Goal: Task Accomplishment & Management: Use online tool/utility

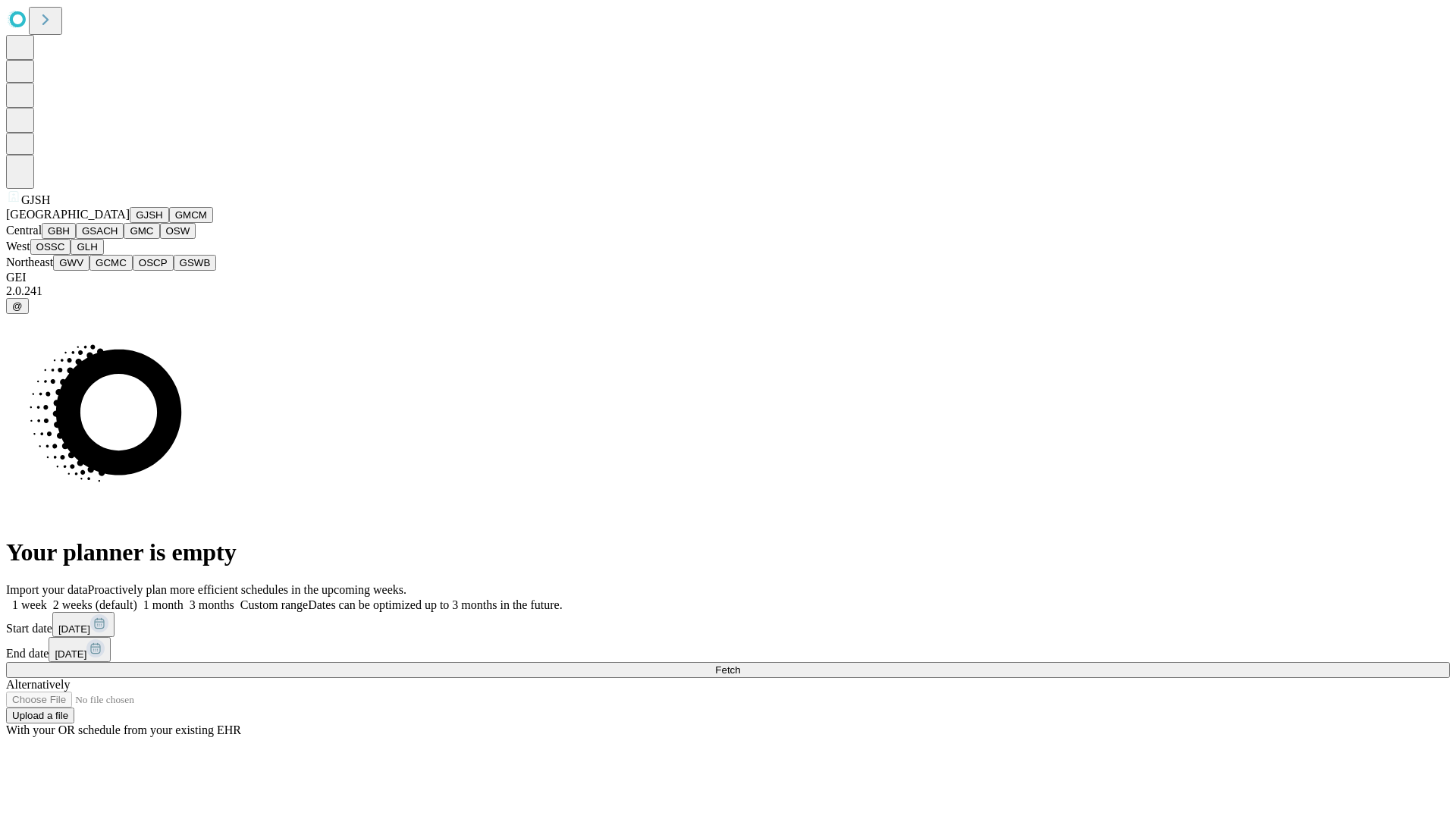
click at [130, 223] on button "GJSH" at bounding box center [149, 215] width 40 height 16
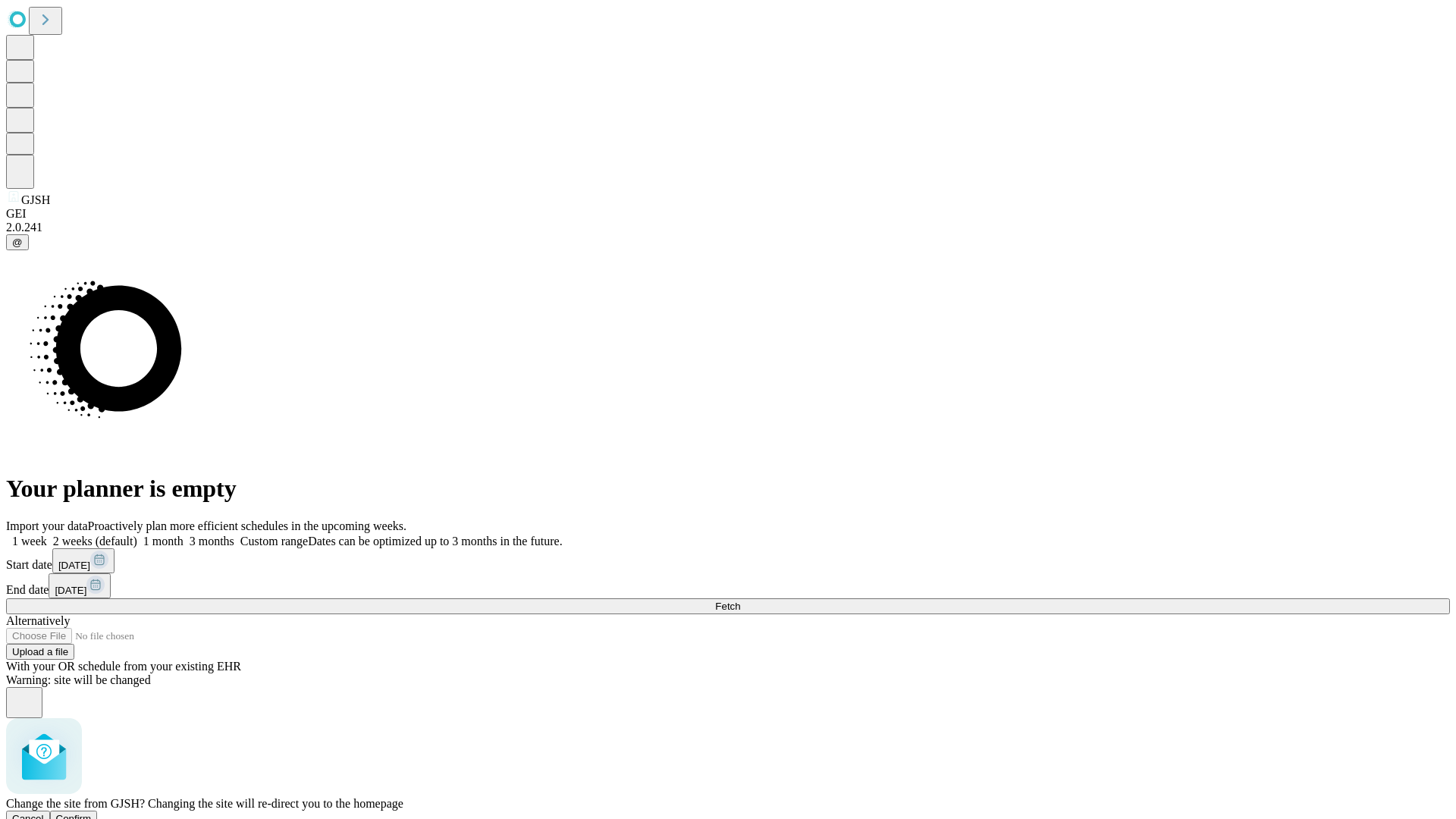
click at [92, 813] on span "Confirm" at bounding box center [74, 818] width 36 height 12
click at [47, 534] on label "1 week" at bounding box center [26, 541] width 41 height 13
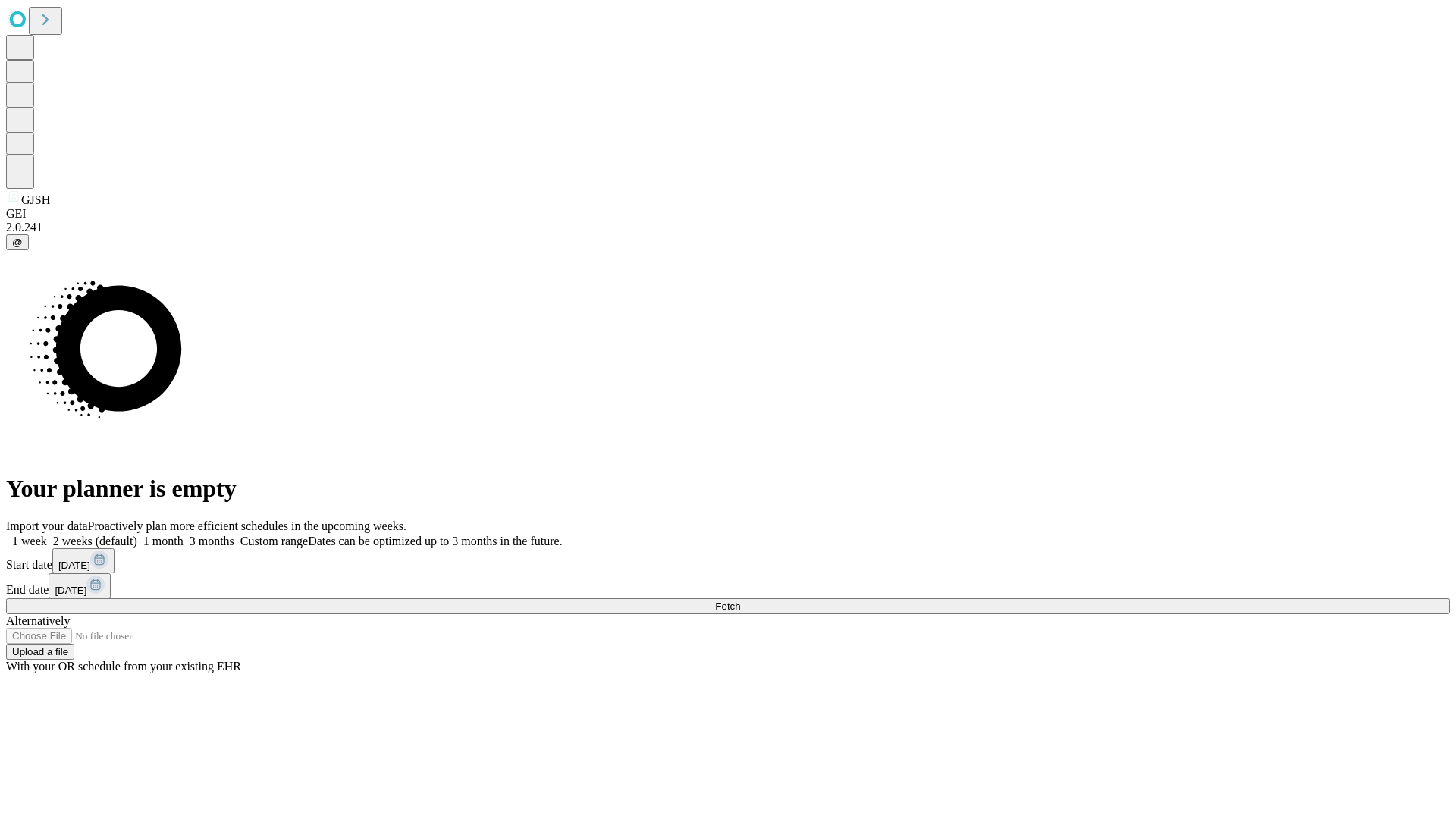
click at [740, 600] on span "Fetch" at bounding box center [728, 606] width 25 height 12
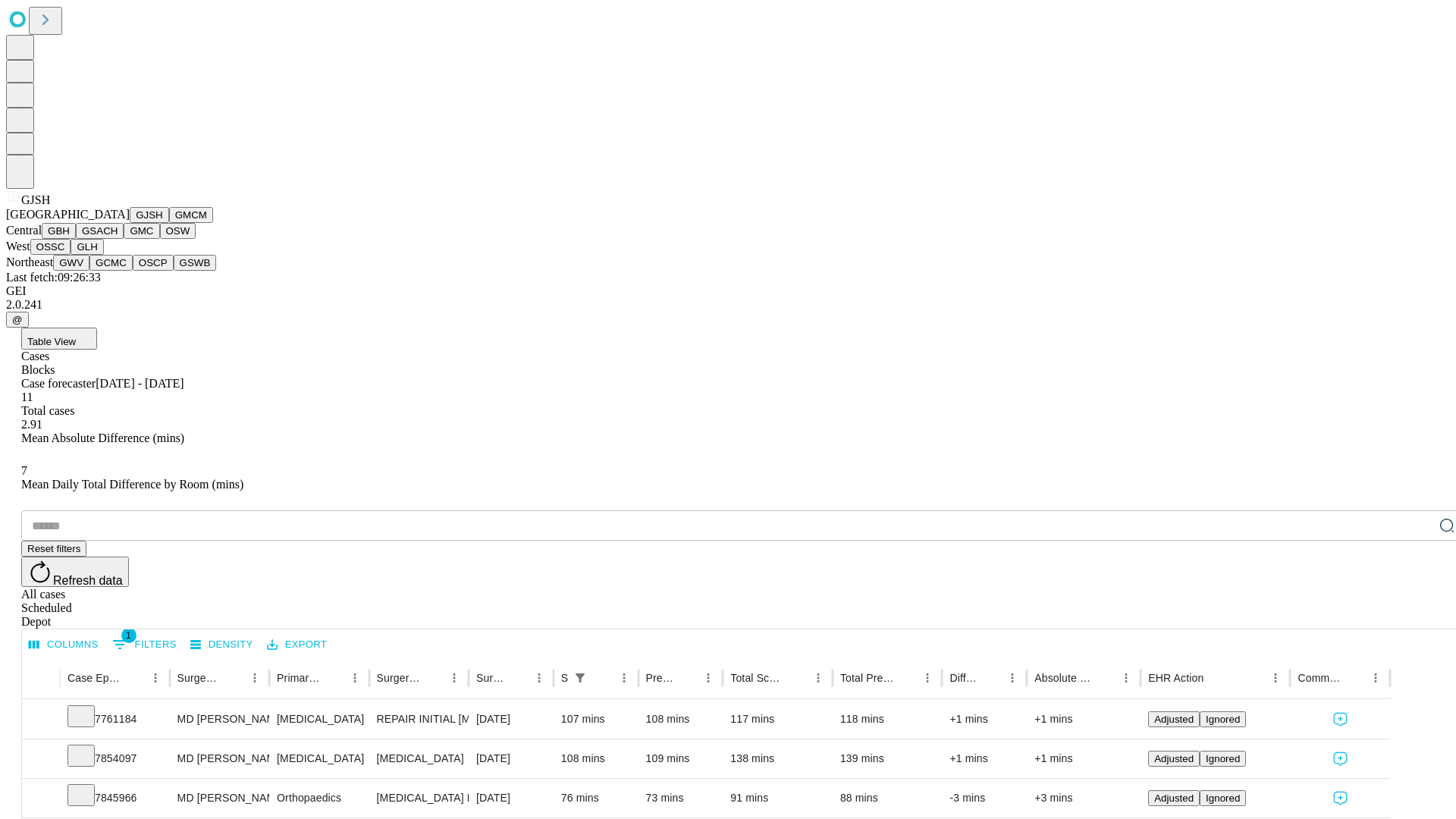
click at [169, 223] on button "GMCM" at bounding box center [191, 215] width 44 height 16
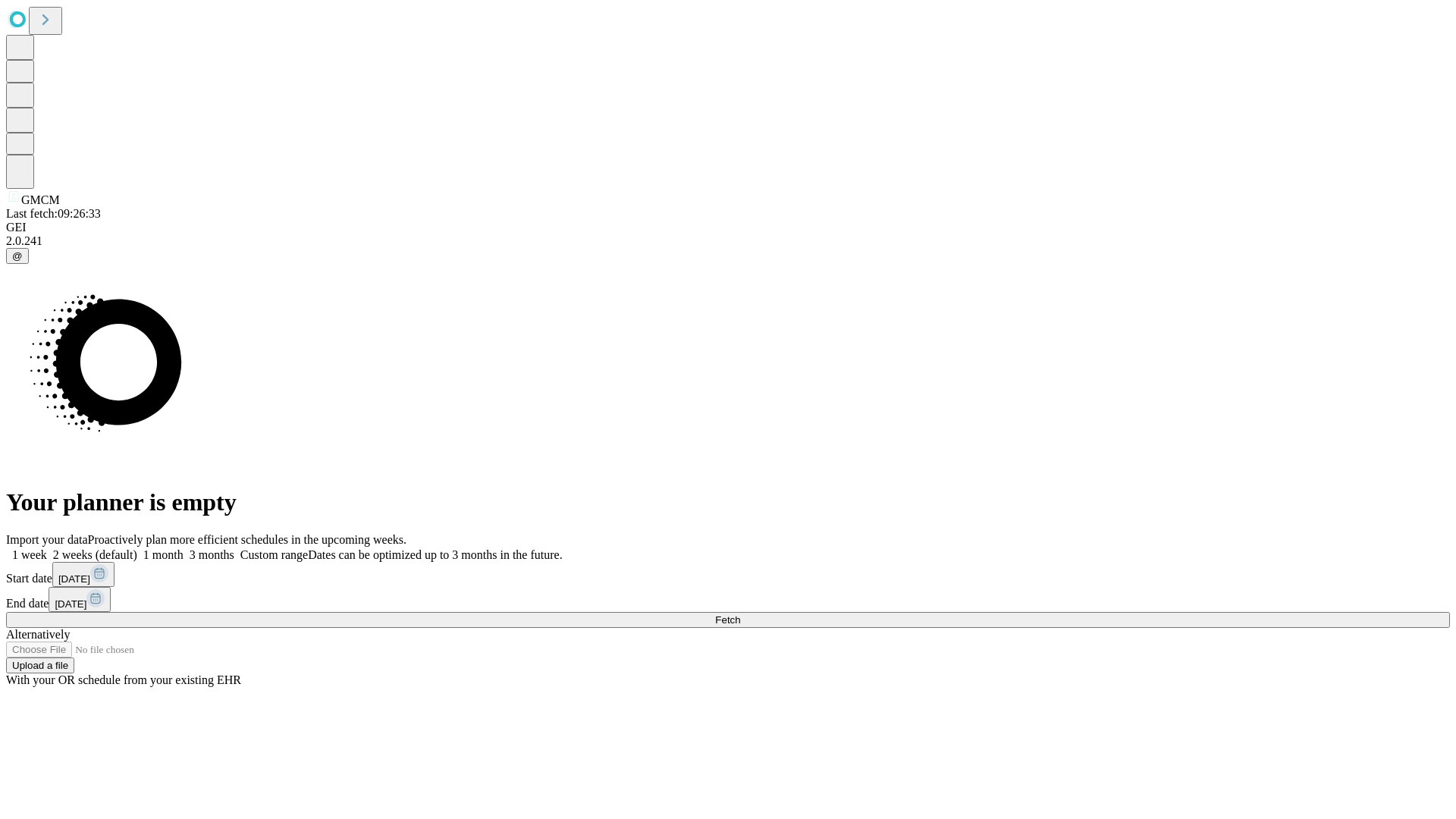
click at [47, 548] on label "1 week" at bounding box center [26, 555] width 41 height 13
click at [740, 614] on span "Fetch" at bounding box center [728, 620] width 25 height 12
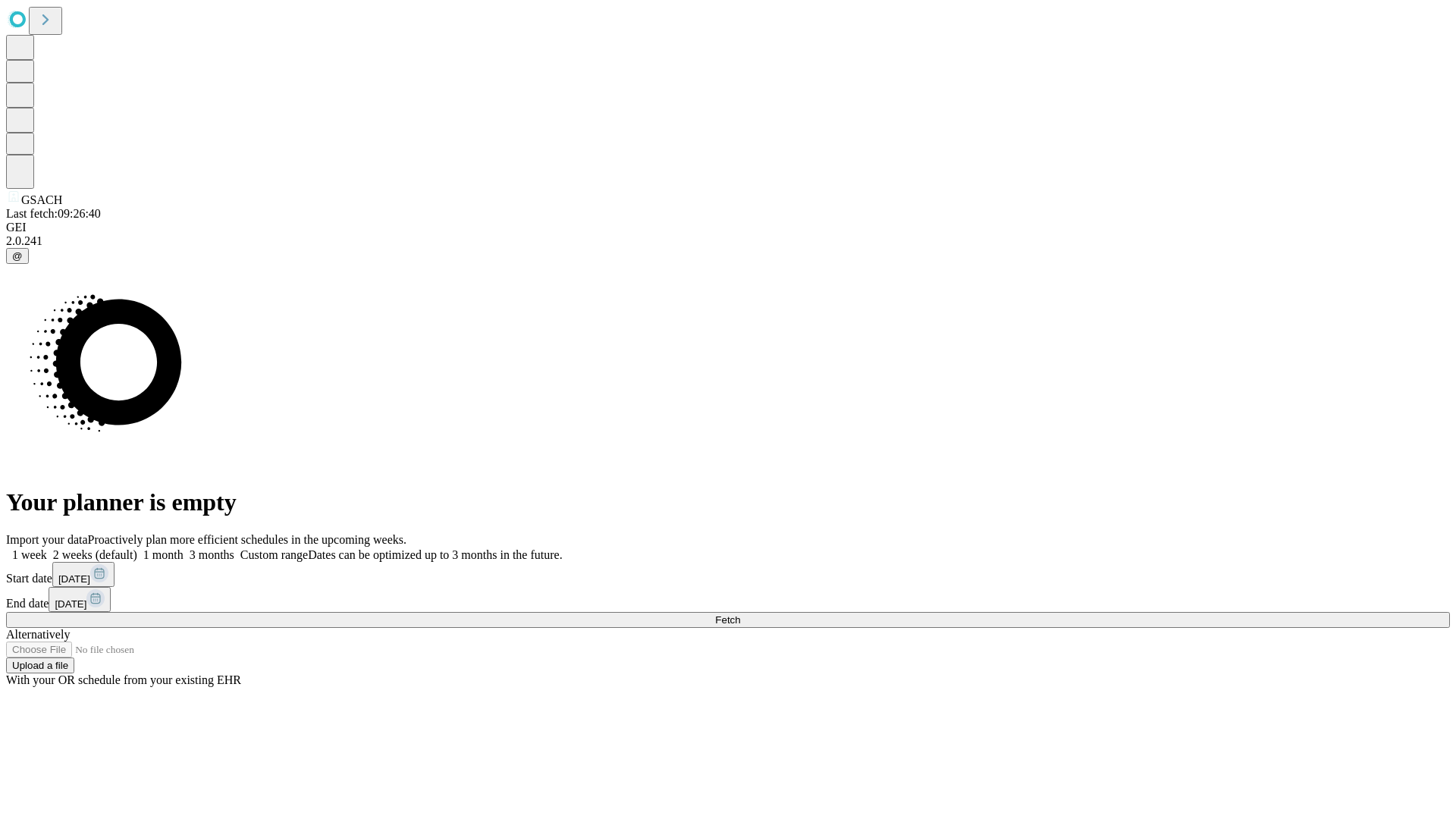
click at [47, 548] on label "1 week" at bounding box center [26, 555] width 41 height 13
click at [740, 614] on span "Fetch" at bounding box center [728, 620] width 25 height 12
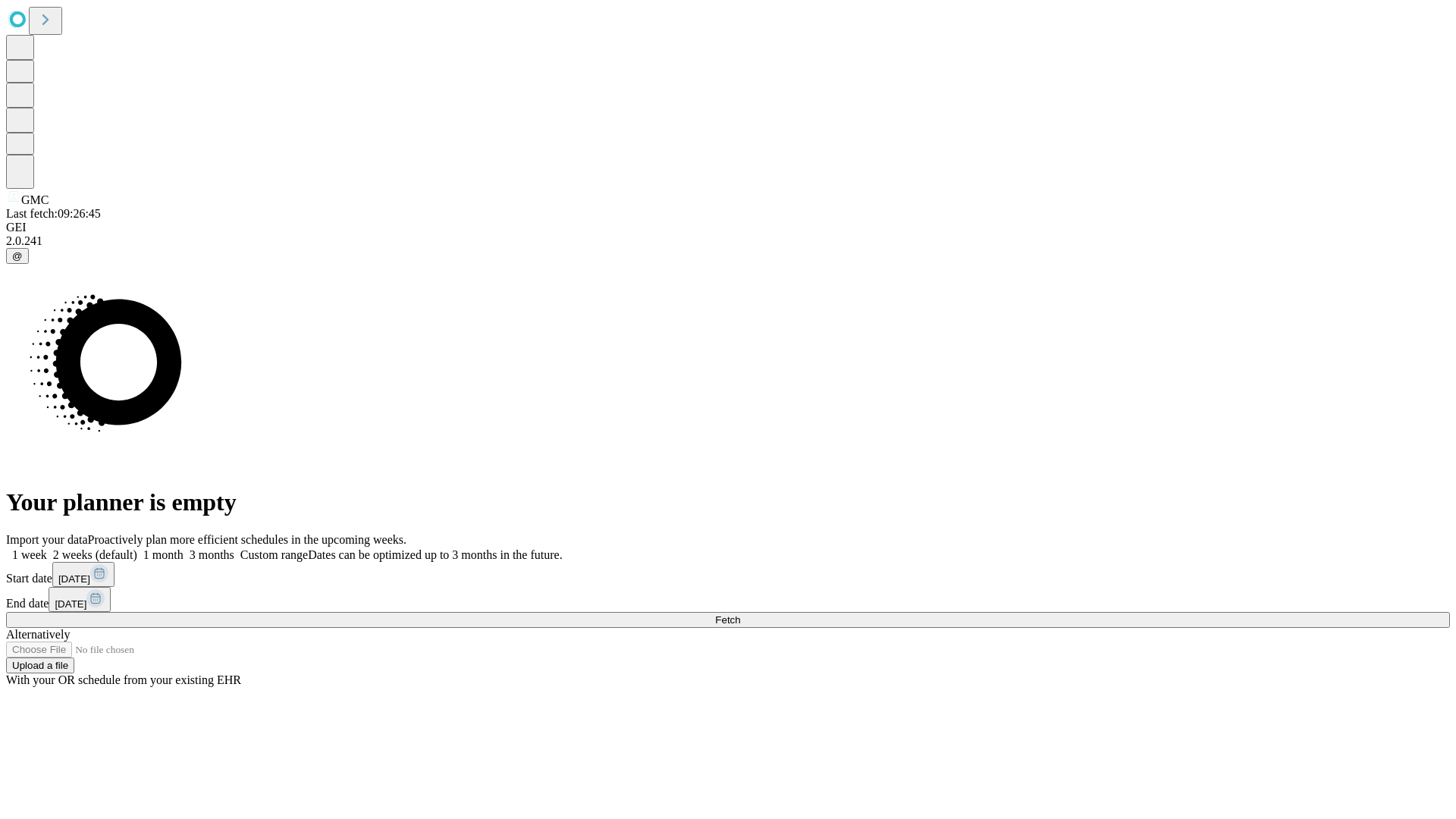
click at [47, 548] on label "1 week" at bounding box center [26, 555] width 41 height 13
click at [740, 614] on span "Fetch" at bounding box center [728, 620] width 25 height 12
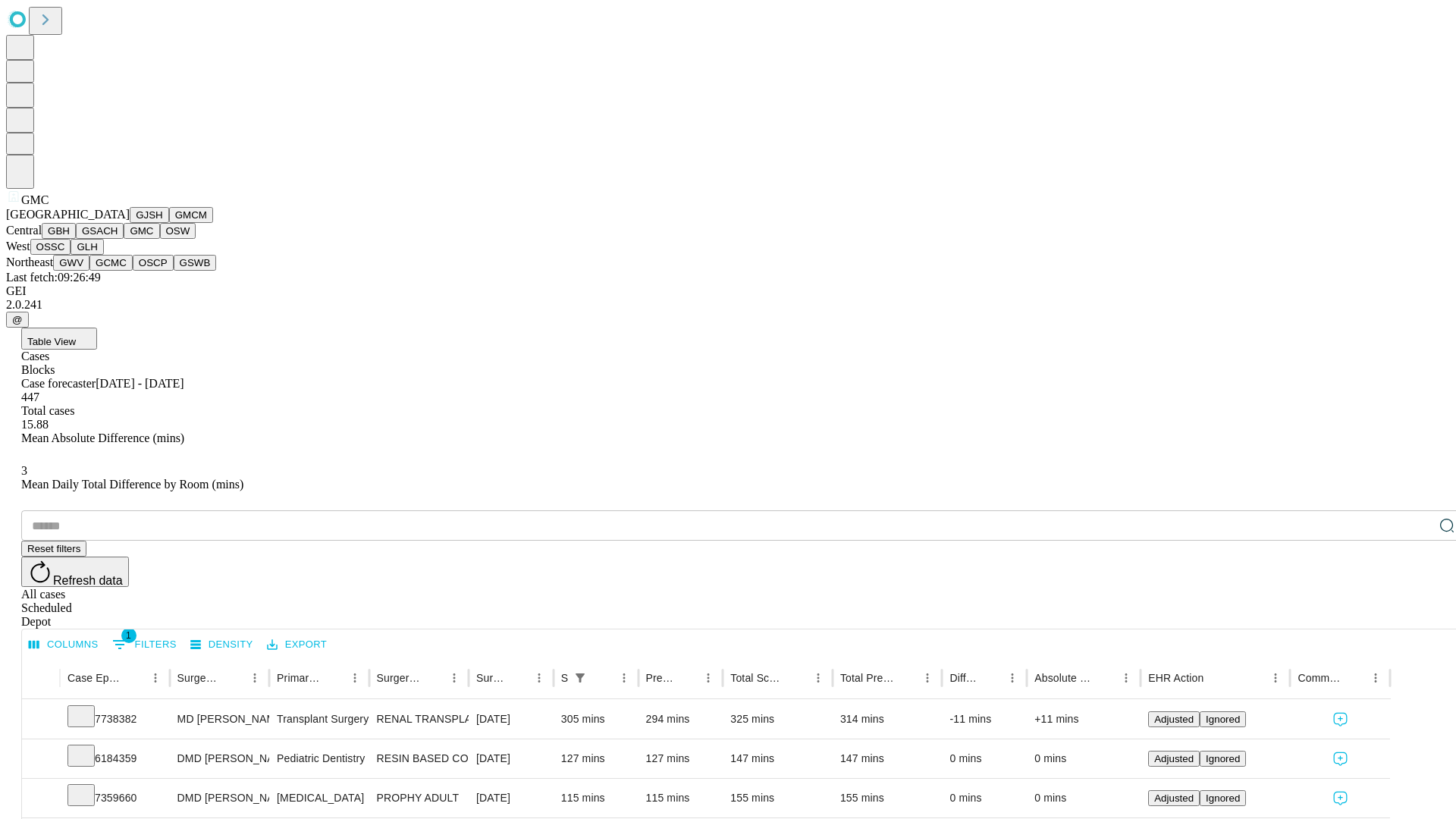
click at [160, 239] on button "OSW" at bounding box center [178, 230] width 36 height 16
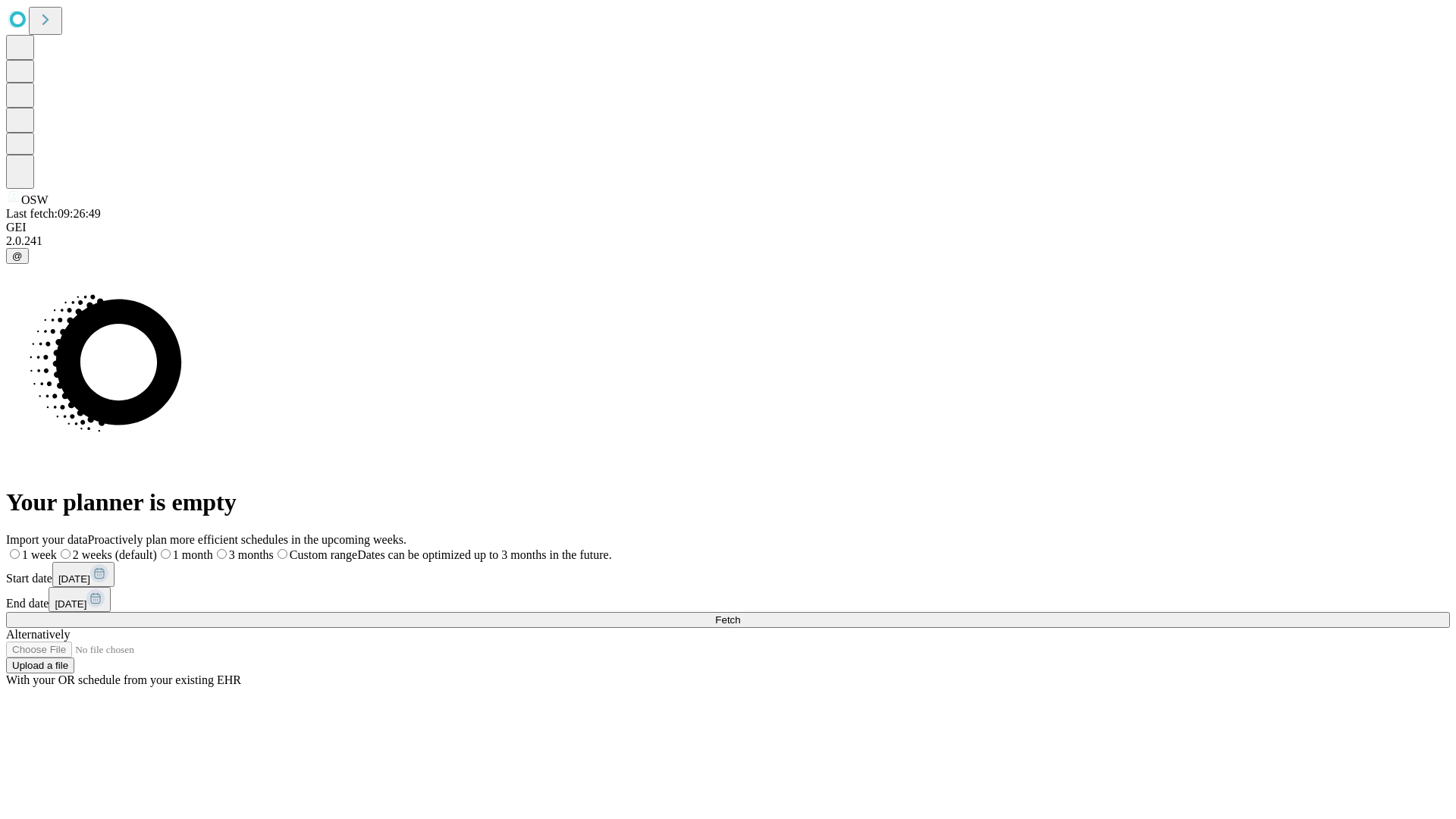
click at [57, 548] on label "1 week" at bounding box center [32, 555] width 51 height 13
click at [740, 614] on span "Fetch" at bounding box center [728, 620] width 25 height 12
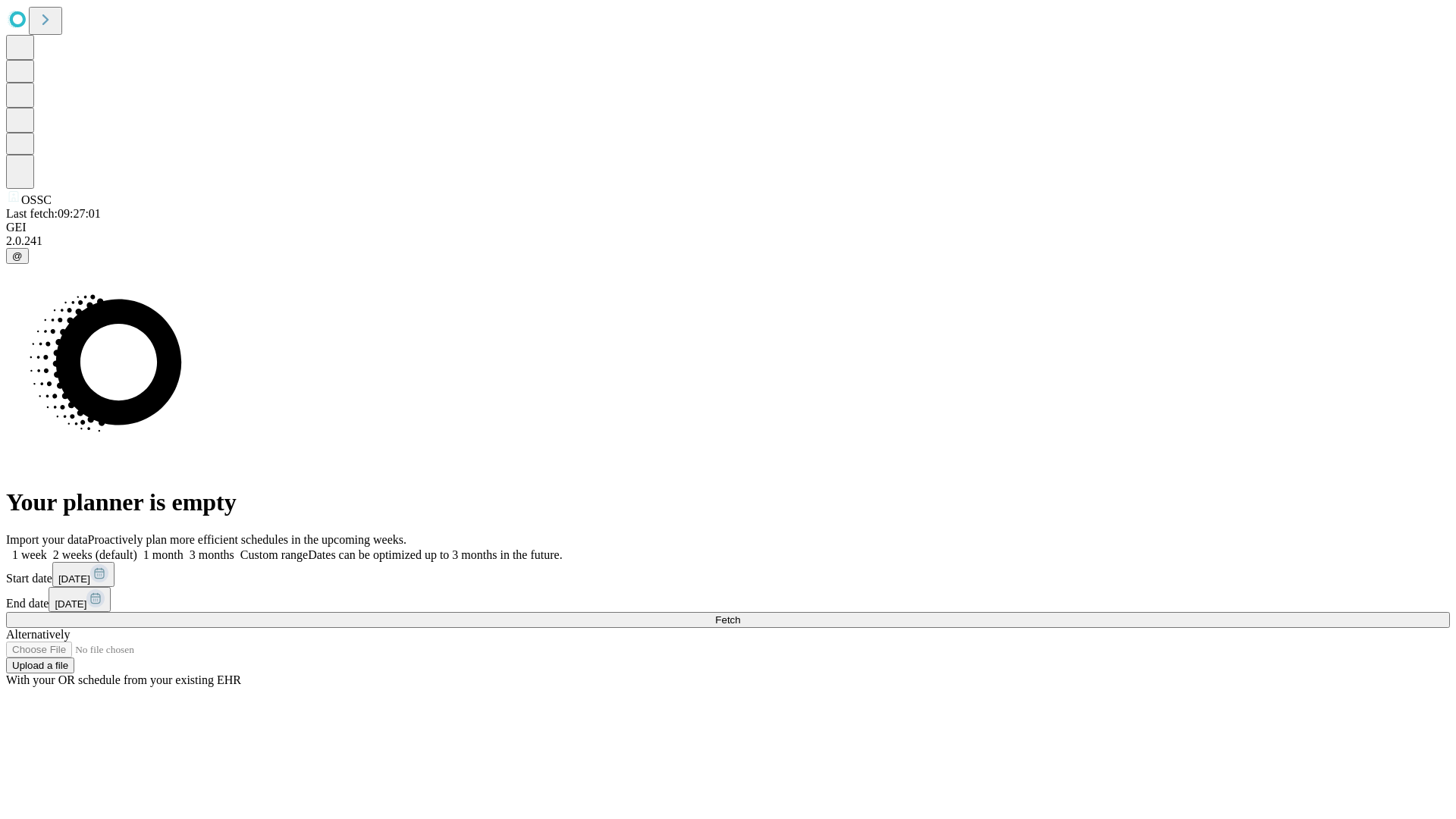
click at [47, 548] on label "1 week" at bounding box center [26, 555] width 41 height 13
click at [740, 614] on span "Fetch" at bounding box center [728, 620] width 25 height 12
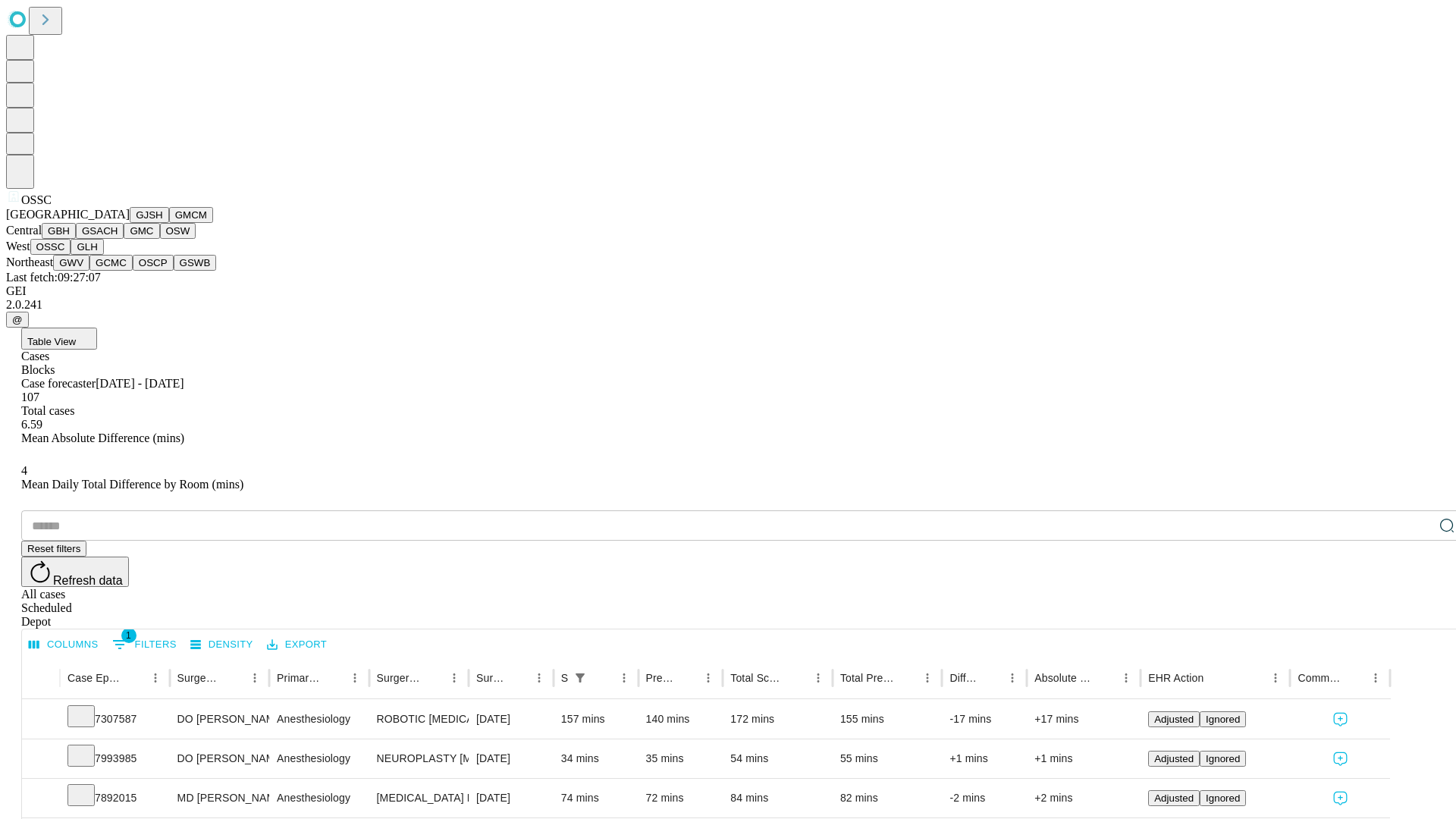
click at [103, 254] on button "GLH" at bounding box center [87, 247] width 33 height 16
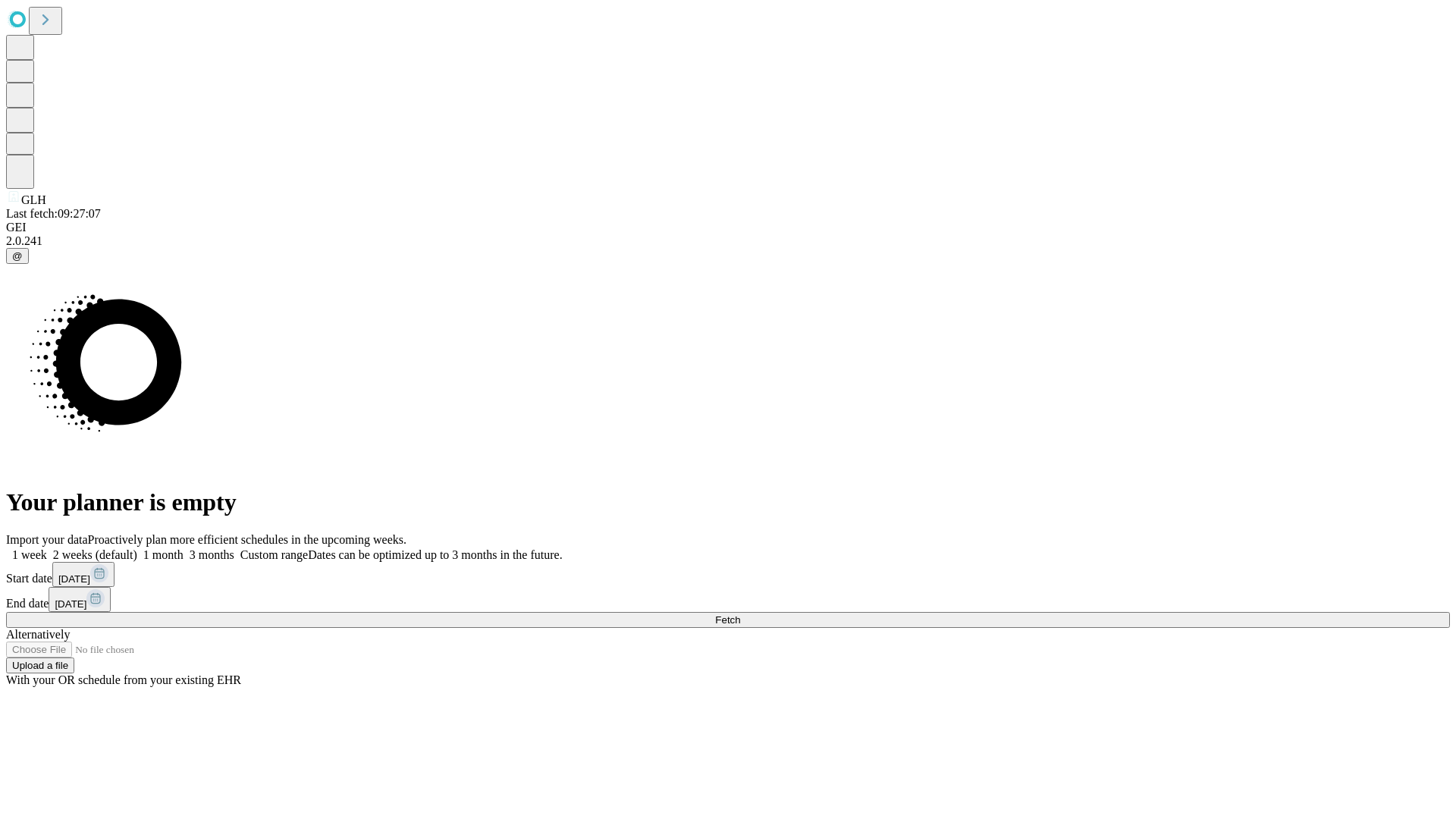
click at [47, 548] on label "1 week" at bounding box center [26, 555] width 41 height 13
click at [740, 614] on span "Fetch" at bounding box center [728, 620] width 25 height 12
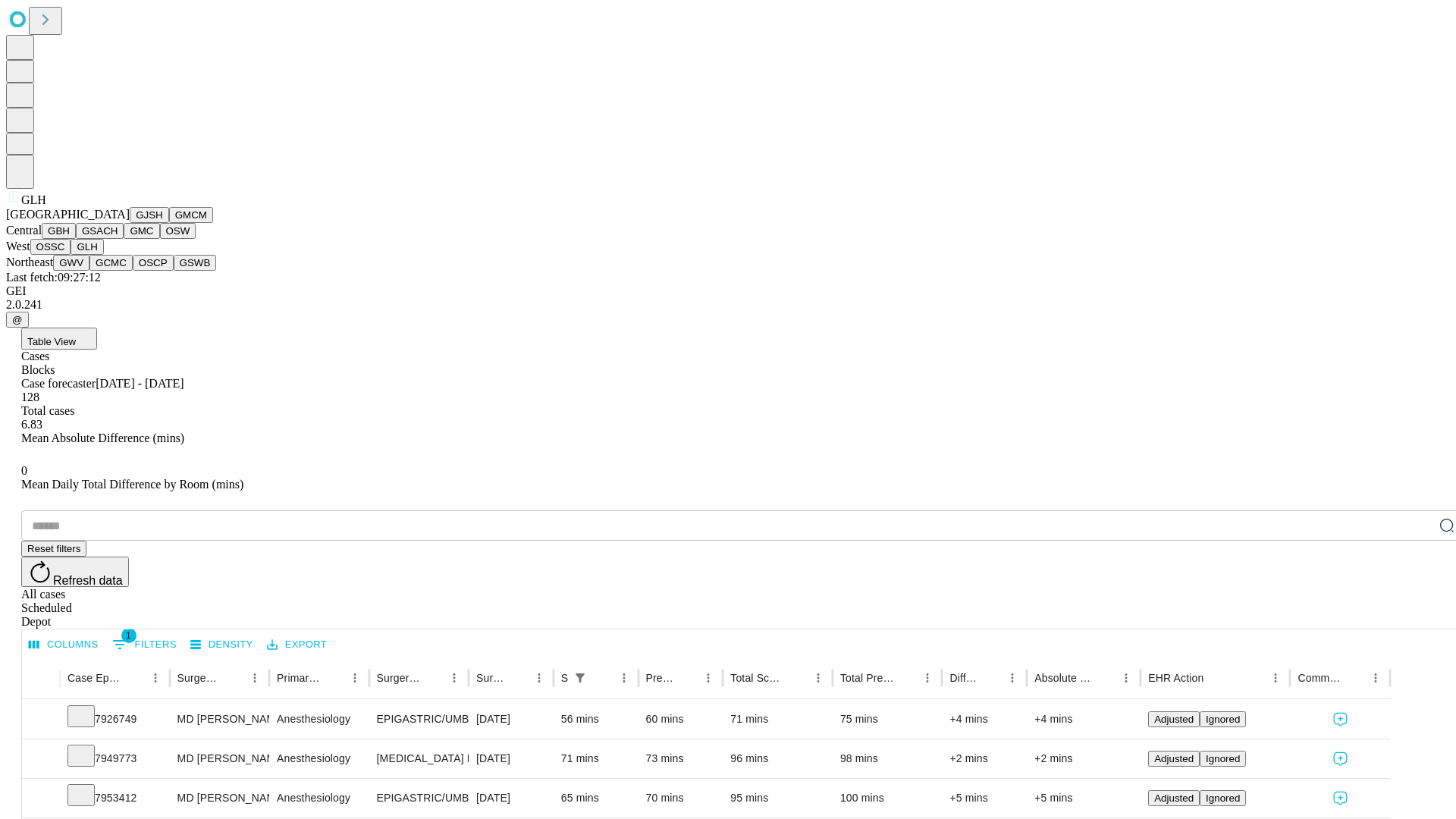
click at [89, 271] on button "GWV" at bounding box center [71, 262] width 36 height 16
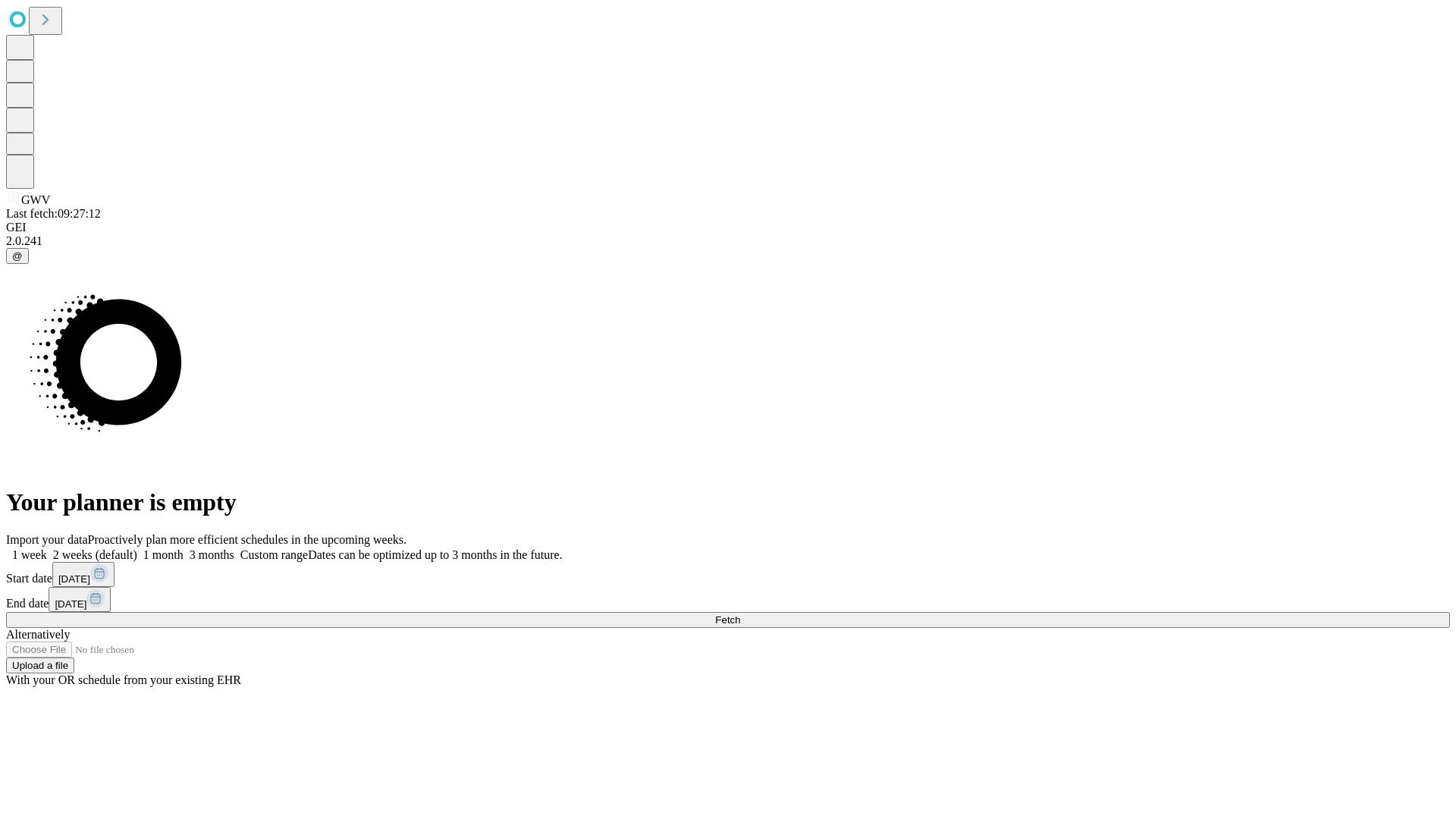
click at [47, 548] on label "1 week" at bounding box center [26, 555] width 41 height 13
click at [740, 614] on span "Fetch" at bounding box center [728, 620] width 25 height 12
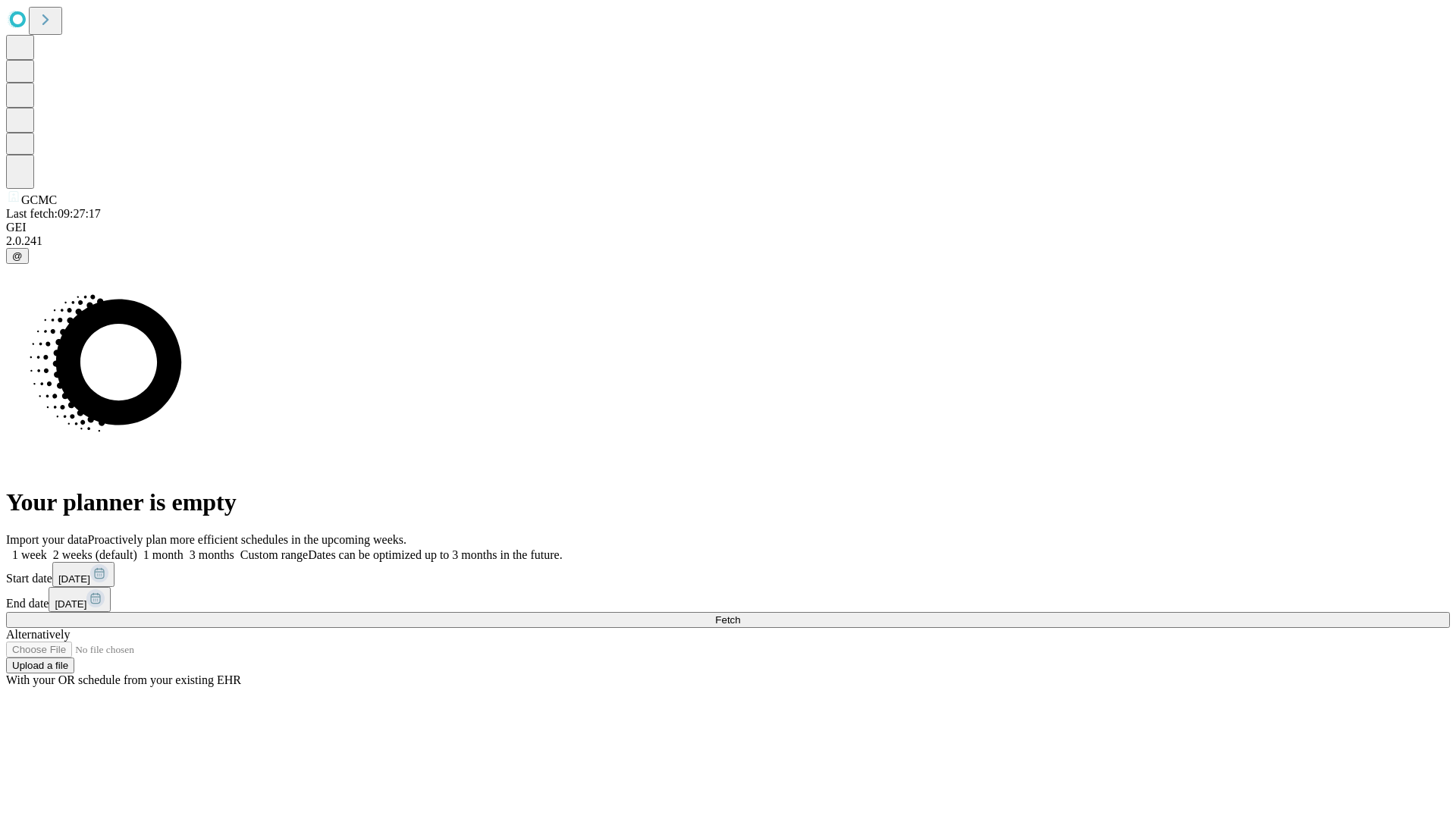
click at [47, 548] on label "1 week" at bounding box center [26, 555] width 41 height 13
click at [740, 614] on span "Fetch" at bounding box center [728, 620] width 25 height 12
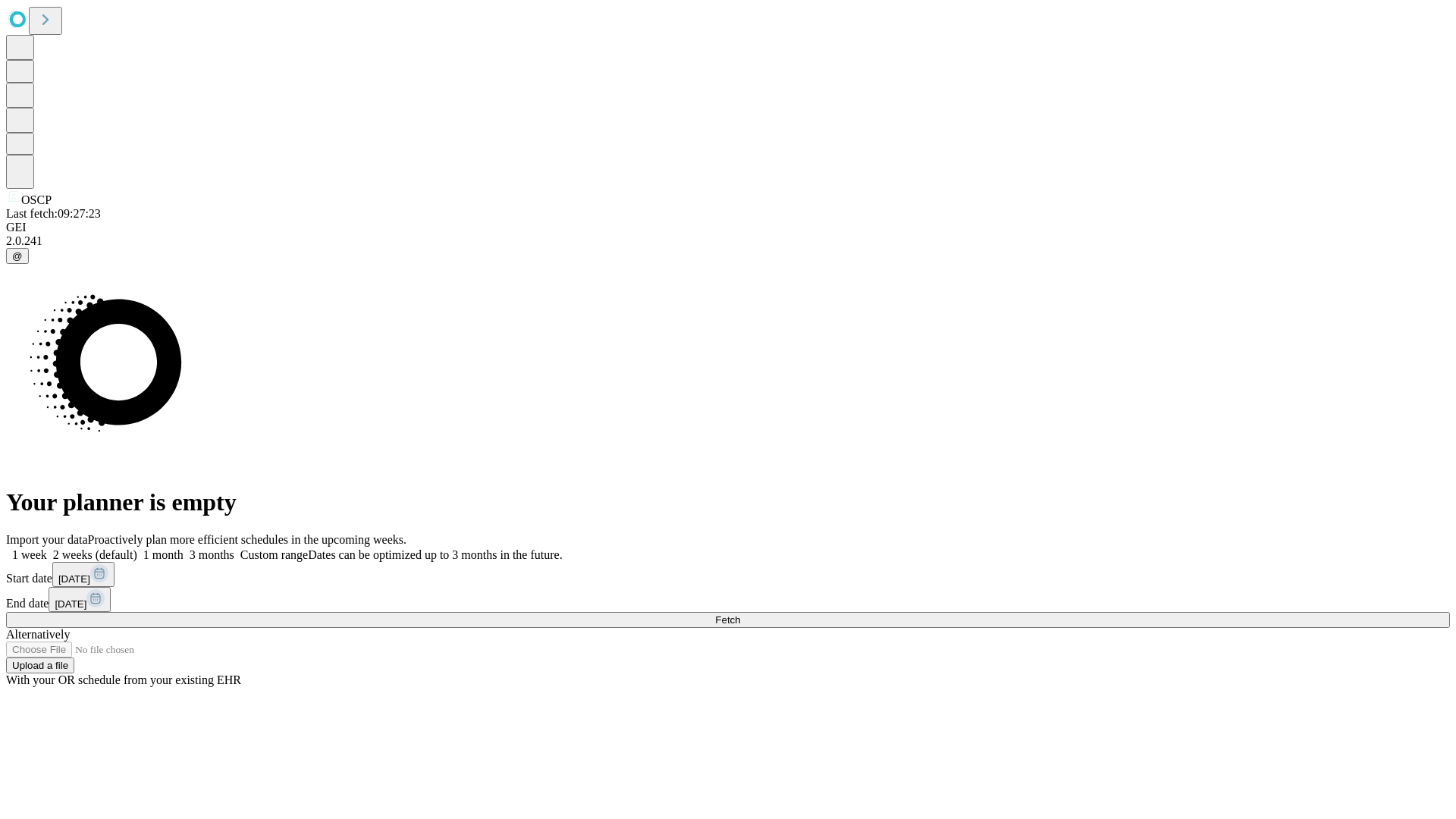
click at [47, 548] on label "1 week" at bounding box center [26, 555] width 41 height 13
click at [740, 614] on span "Fetch" at bounding box center [728, 620] width 25 height 12
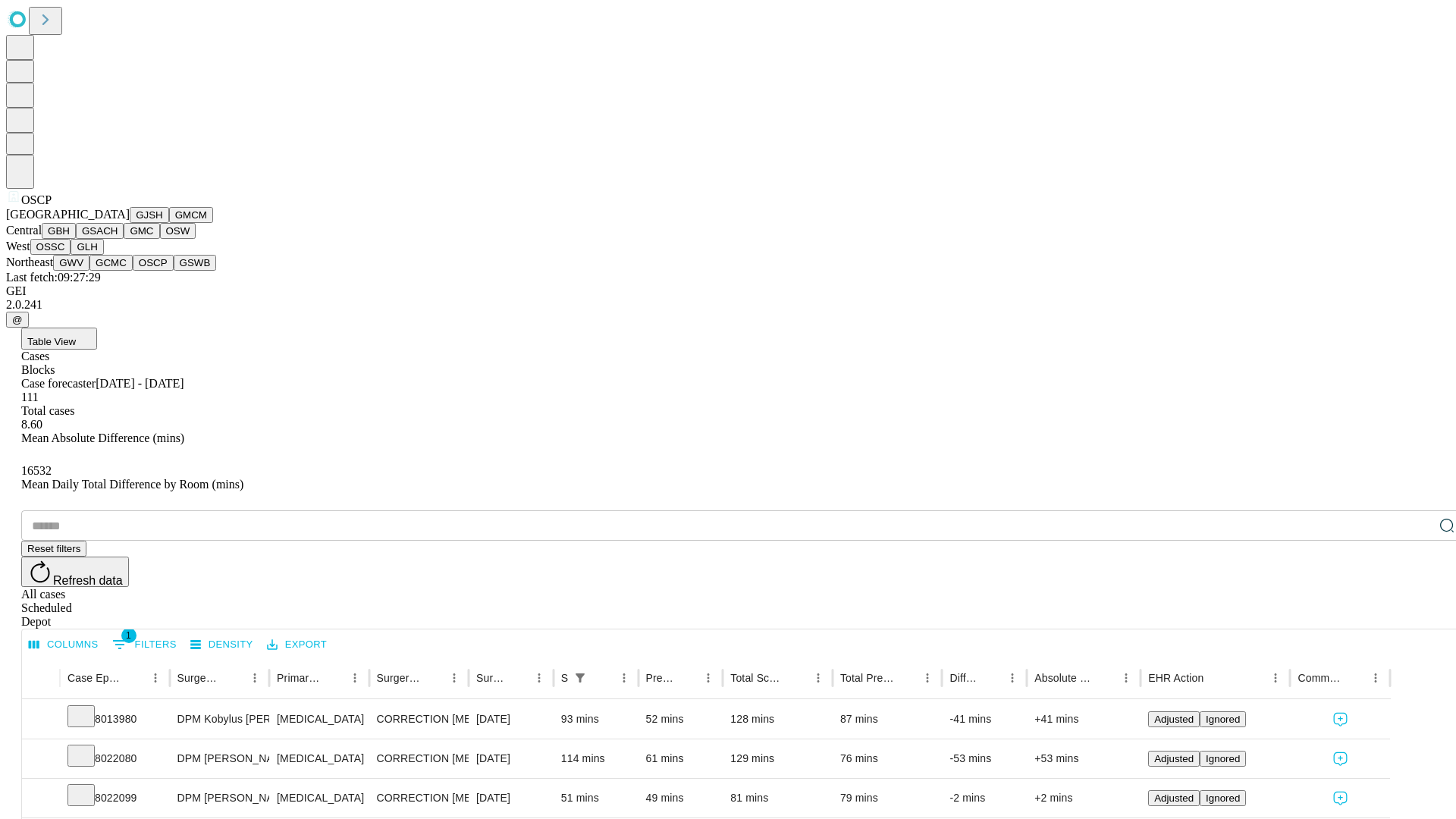
click at [174, 271] on button "GSWB" at bounding box center [195, 262] width 43 height 16
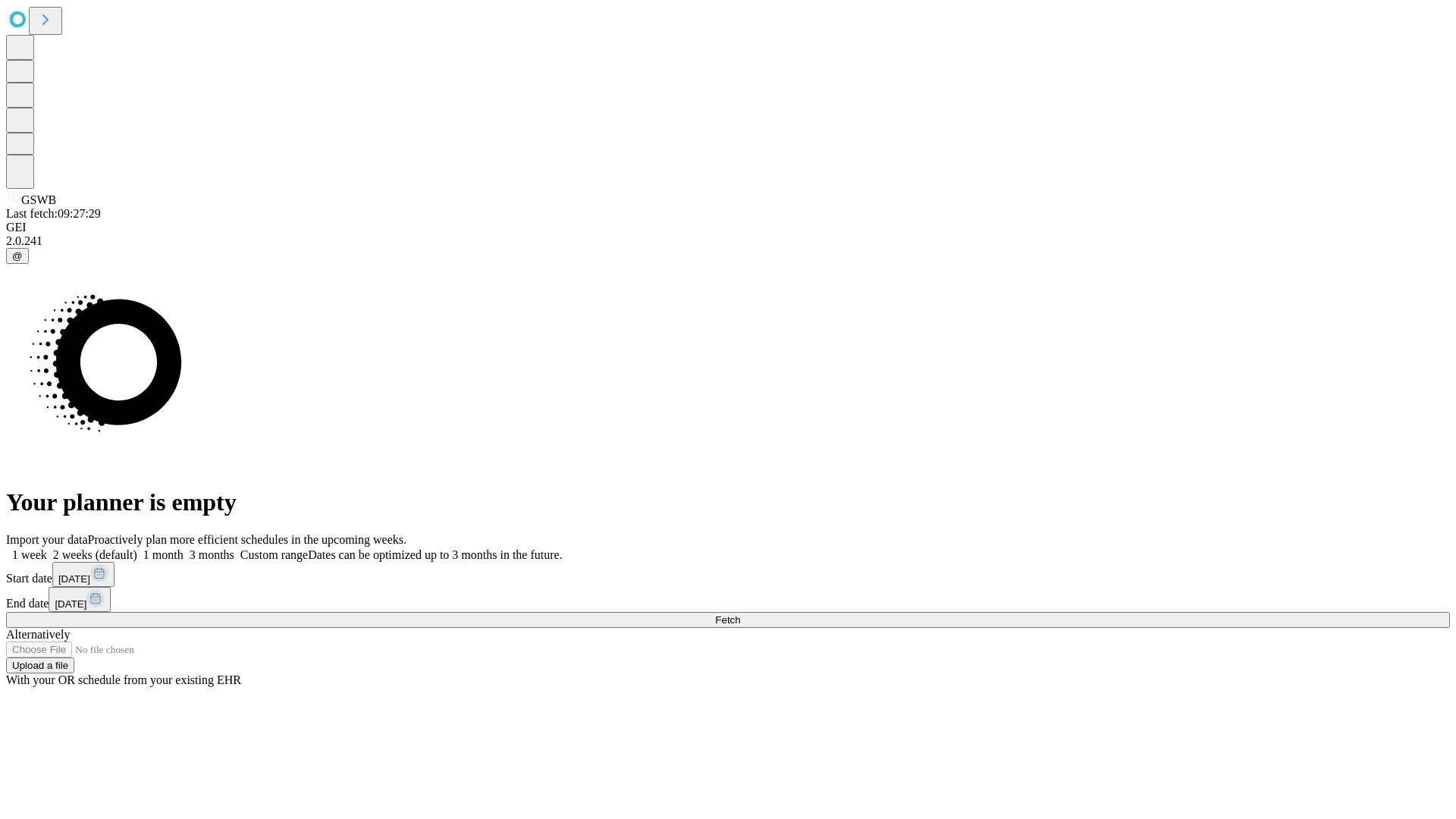
click at [47, 548] on label "1 week" at bounding box center [26, 555] width 41 height 13
click at [740, 614] on span "Fetch" at bounding box center [728, 620] width 25 height 12
